Goal: Ask a question

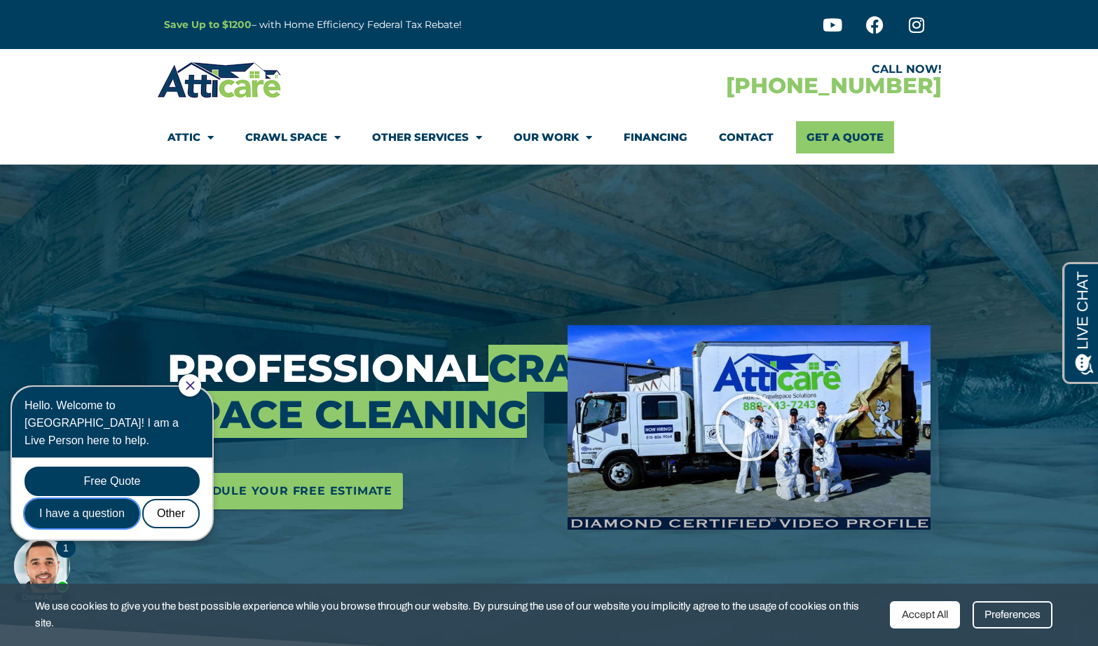
click at [109, 499] on div "I have a question" at bounding box center [82, 513] width 115 height 29
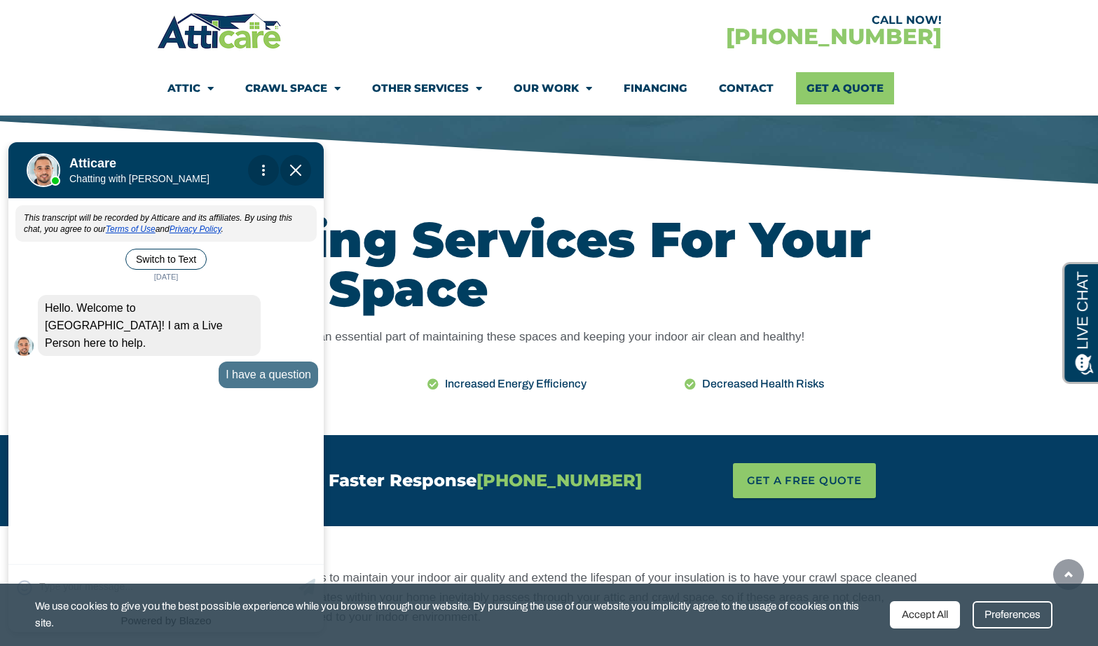
scroll to position [592, 0]
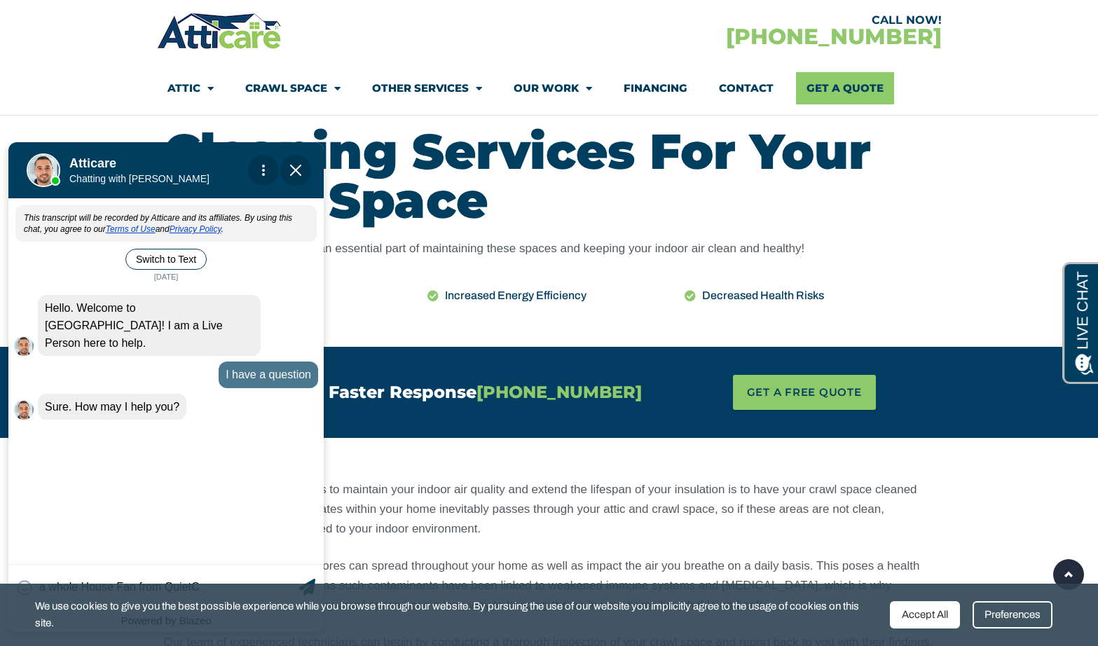
type input "a whole House Fan from QuietCo"
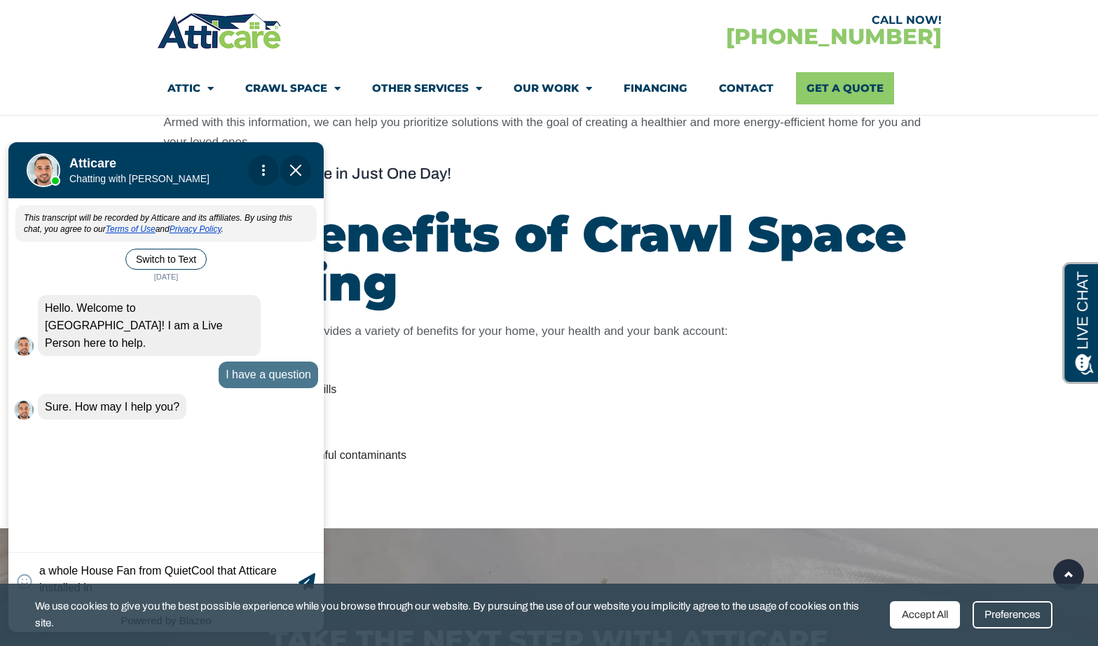
scroll to position [1133, 0]
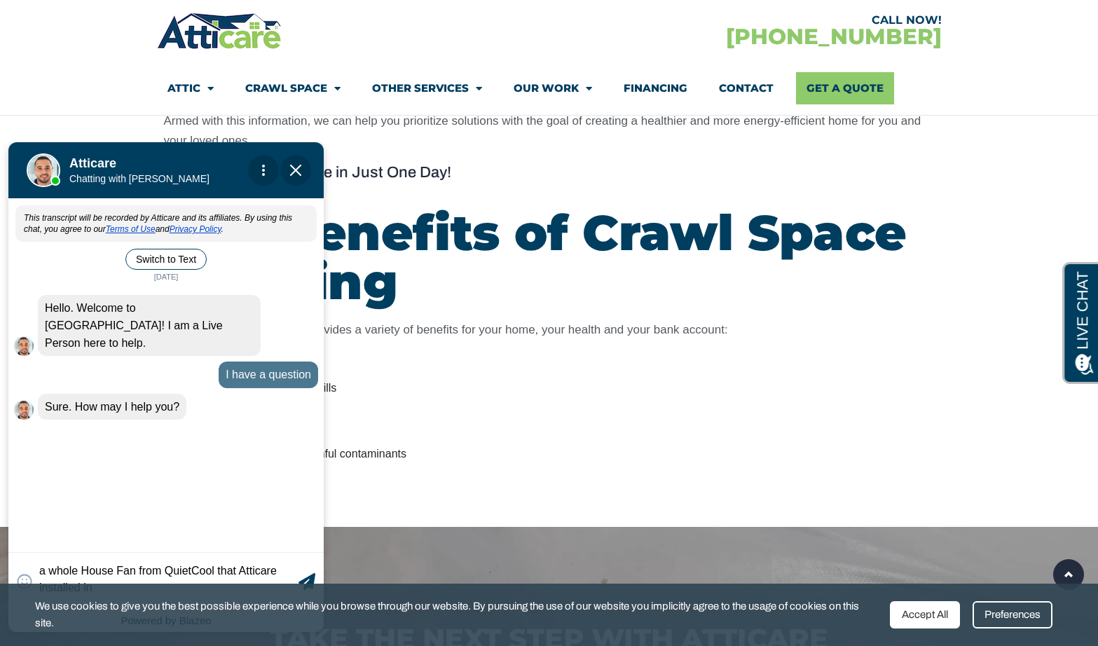
click at [918, 618] on div "Accept All" at bounding box center [925, 614] width 70 height 27
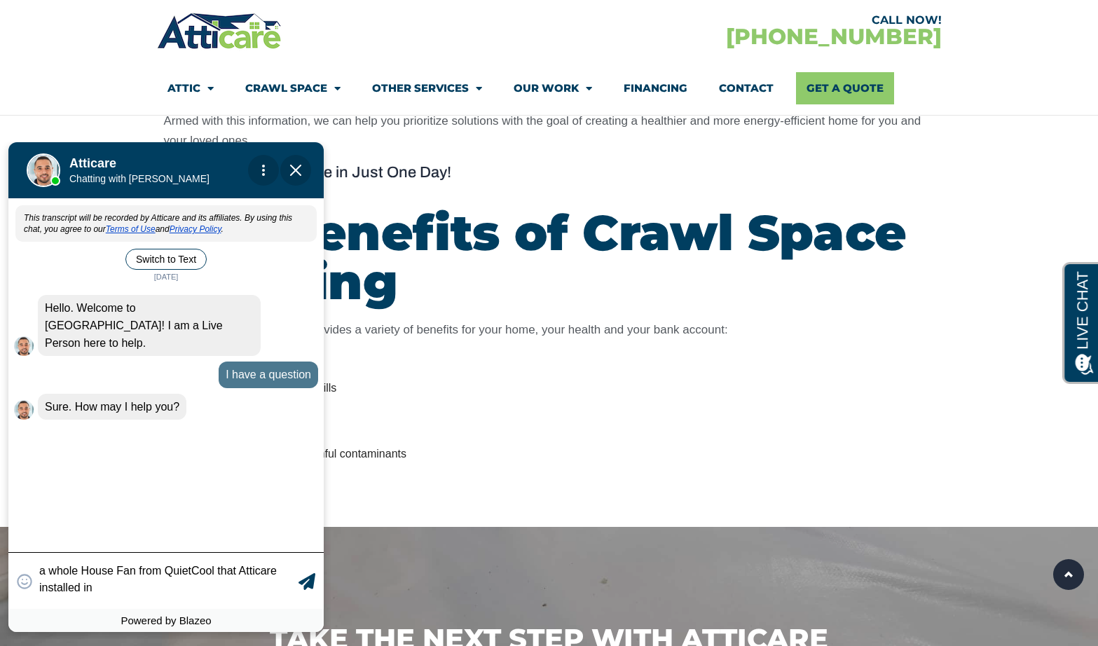
click at [166, 590] on textarea "a whole House Fan from QuietCool that Atticare installed in" at bounding box center [167, 581] width 256 height 31
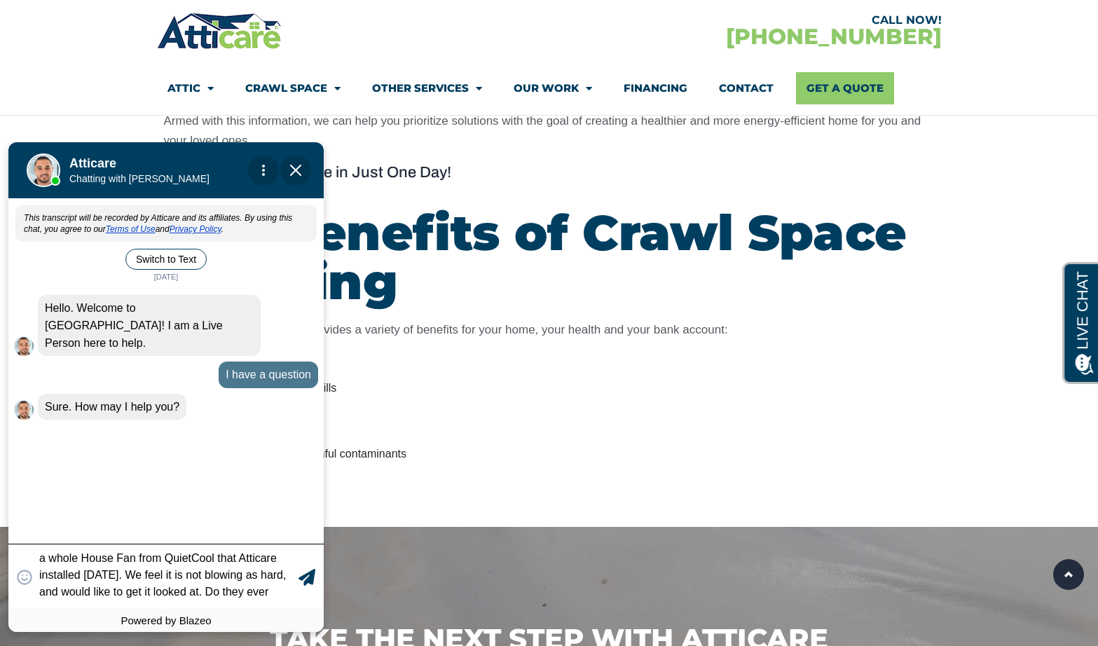
scroll to position [1, 0]
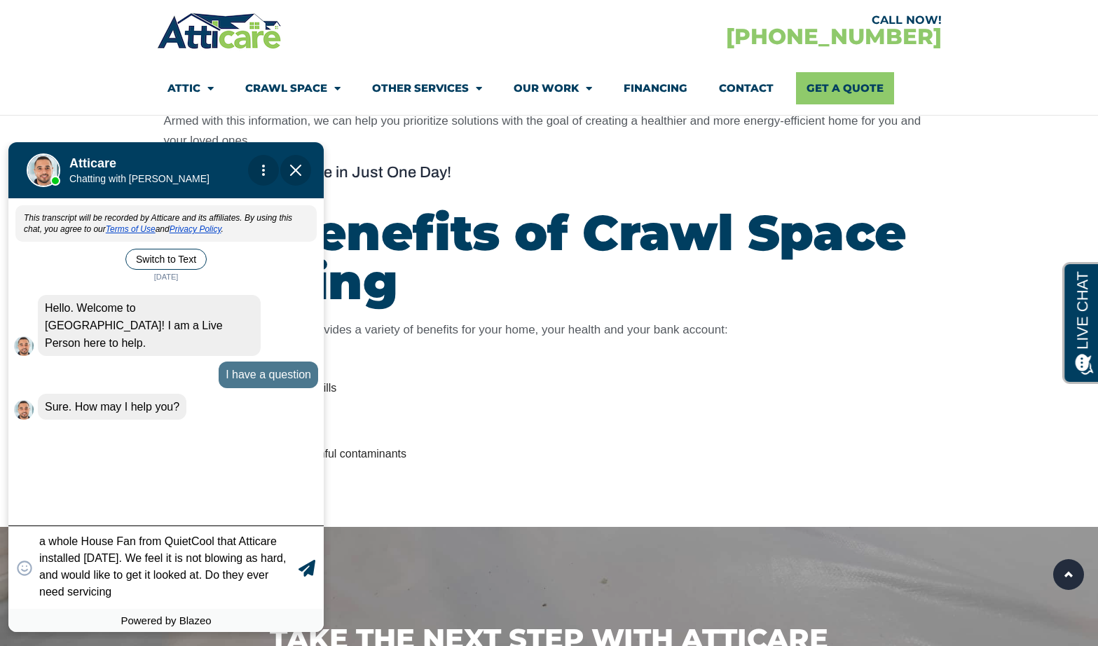
type textarea "a whole House Fan from QuietCool that Atticare installed two years ago. We feel…"
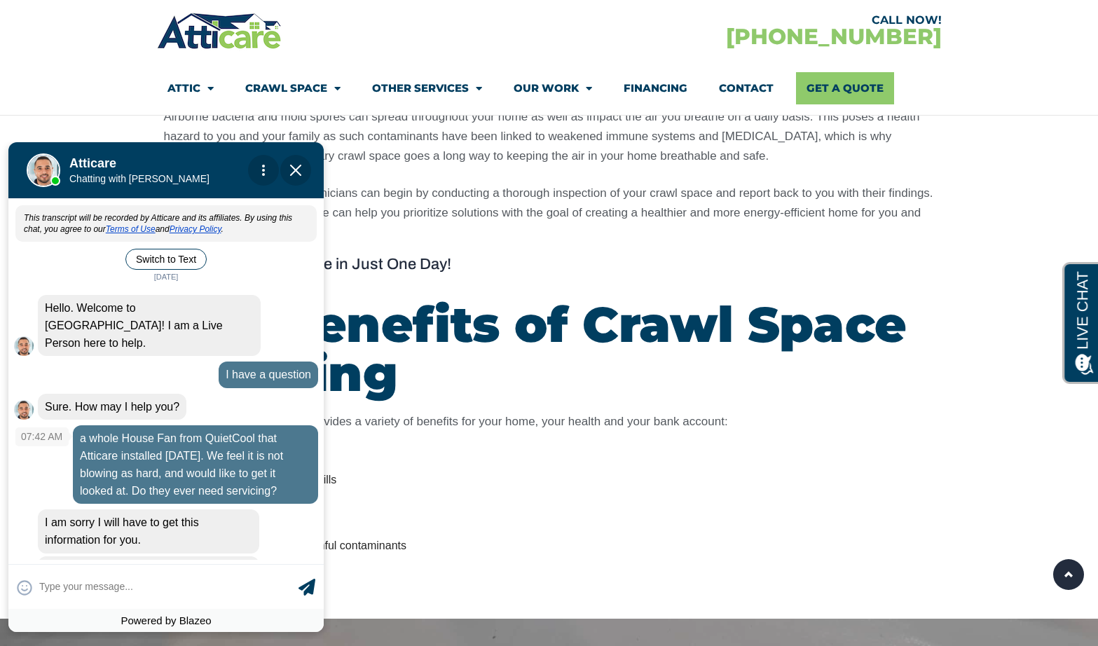
scroll to position [55, 0]
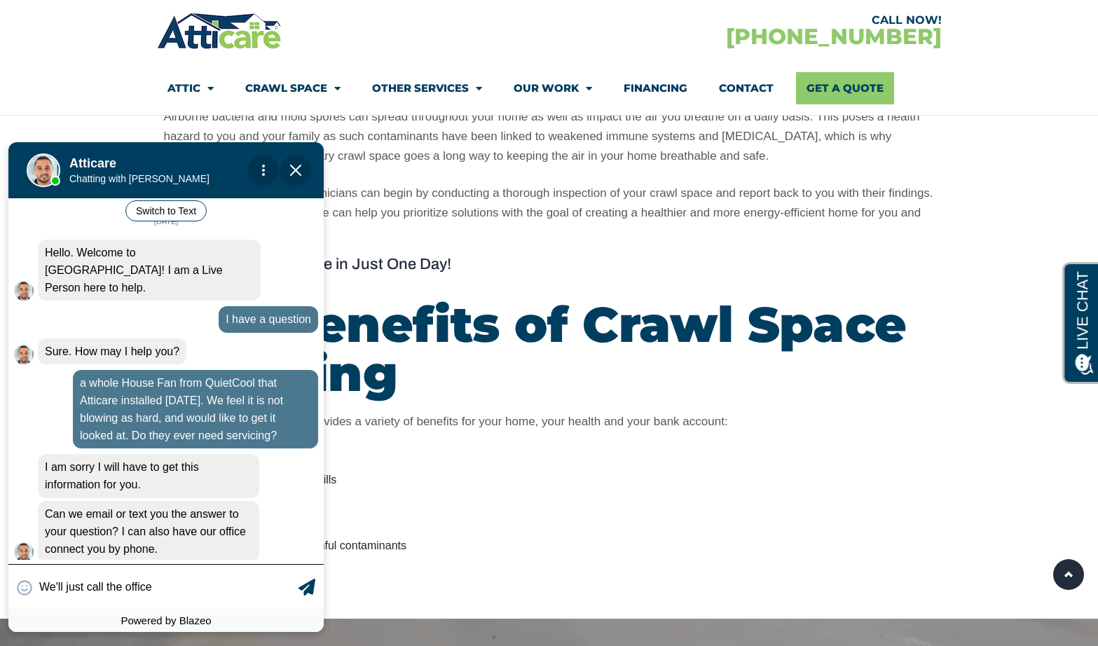
type input "We'll just call the office."
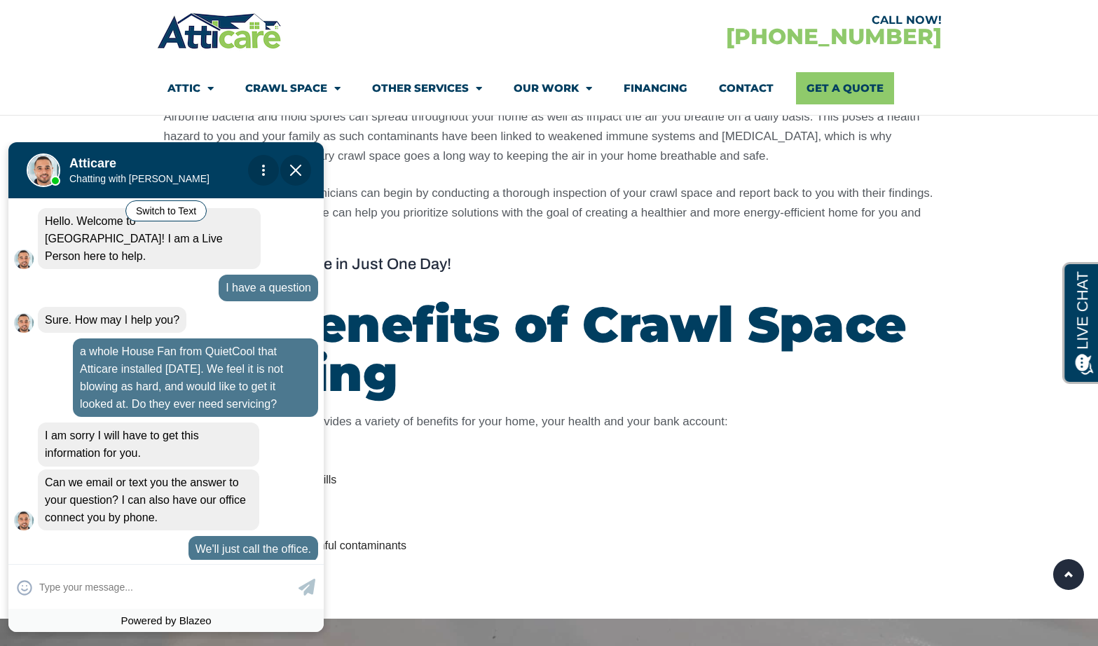
click at [540, 482] on ul "Reduced energy usage Monthly savings on utility bills Lower carbon footprint Im…" at bounding box center [549, 513] width 771 height 128
click at [294, 170] on img "Close Chat" at bounding box center [295, 170] width 11 height 11
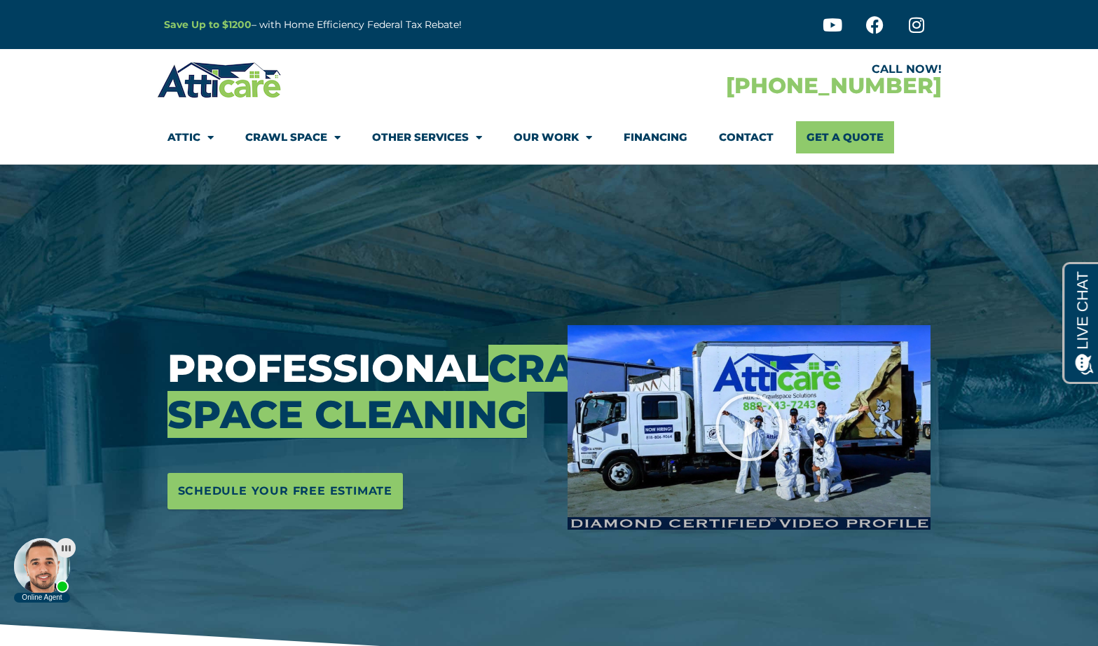
scroll to position [0, 0]
click at [743, 137] on link "Contact" at bounding box center [746, 137] width 55 height 32
